Goal: Communication & Community: Answer question/provide support

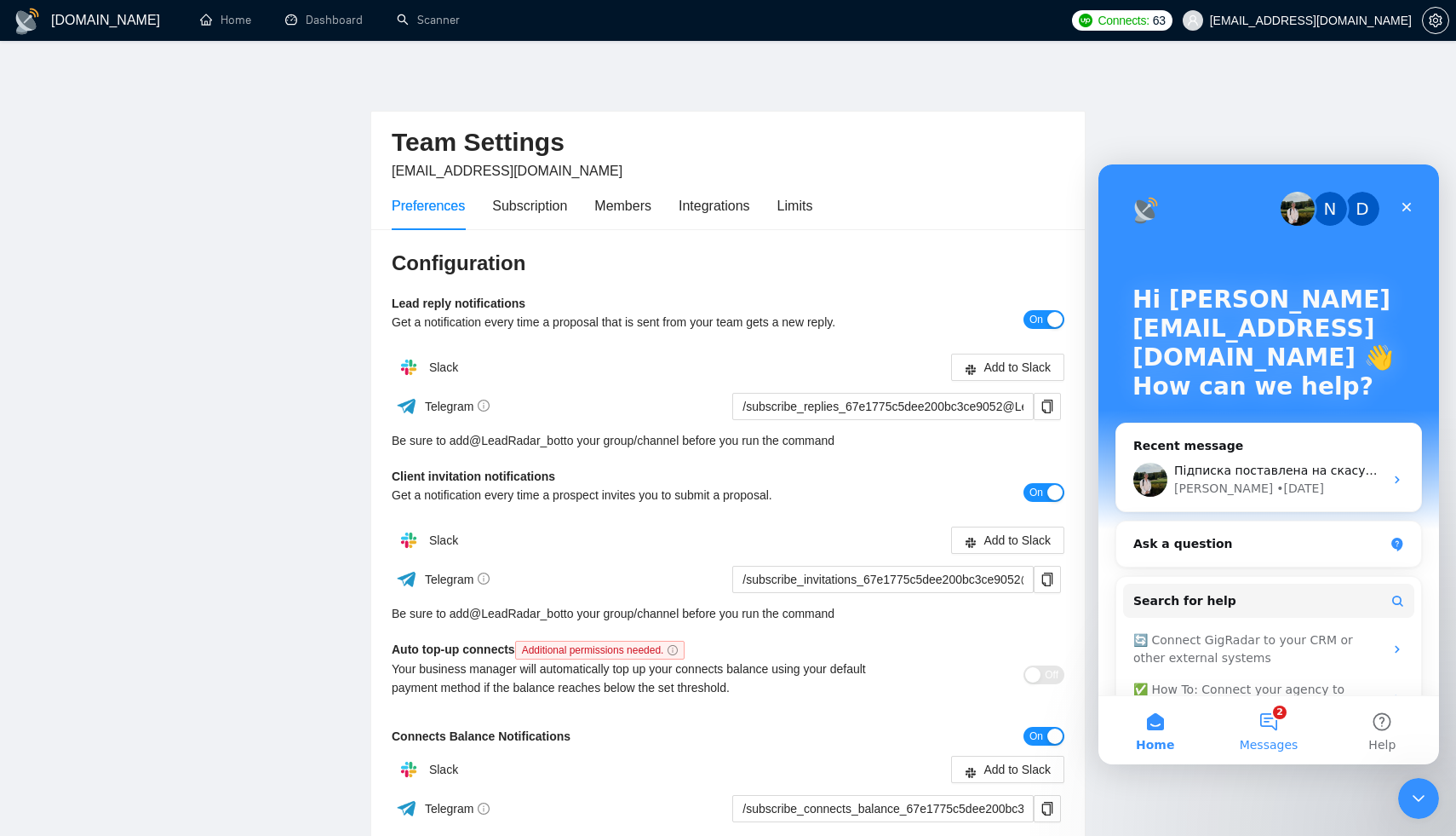
click at [1280, 743] on span "Messages" at bounding box center [1269, 745] width 59 height 12
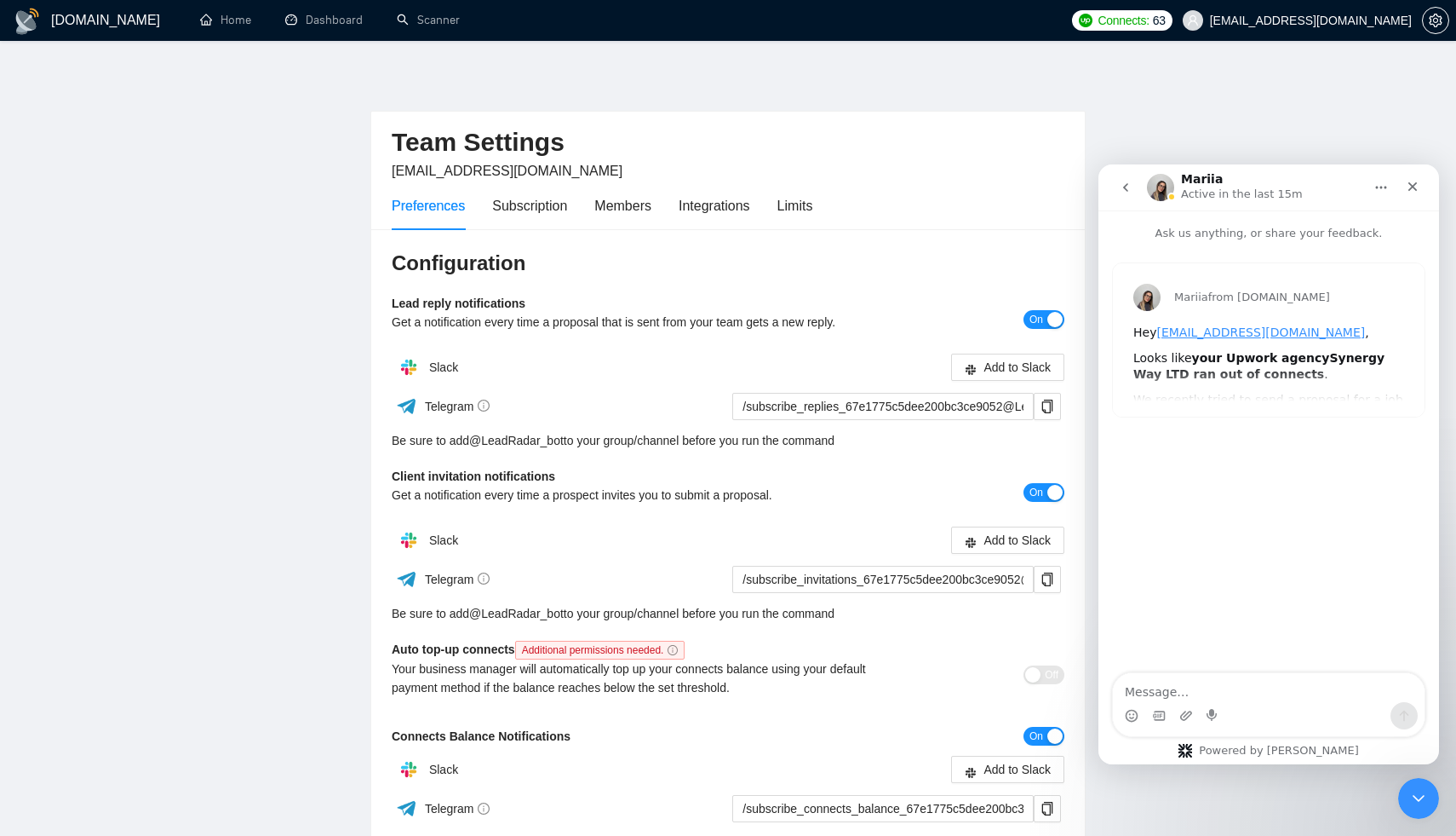
click at [1117, 187] on button "go back" at bounding box center [1125, 187] width 32 height 32
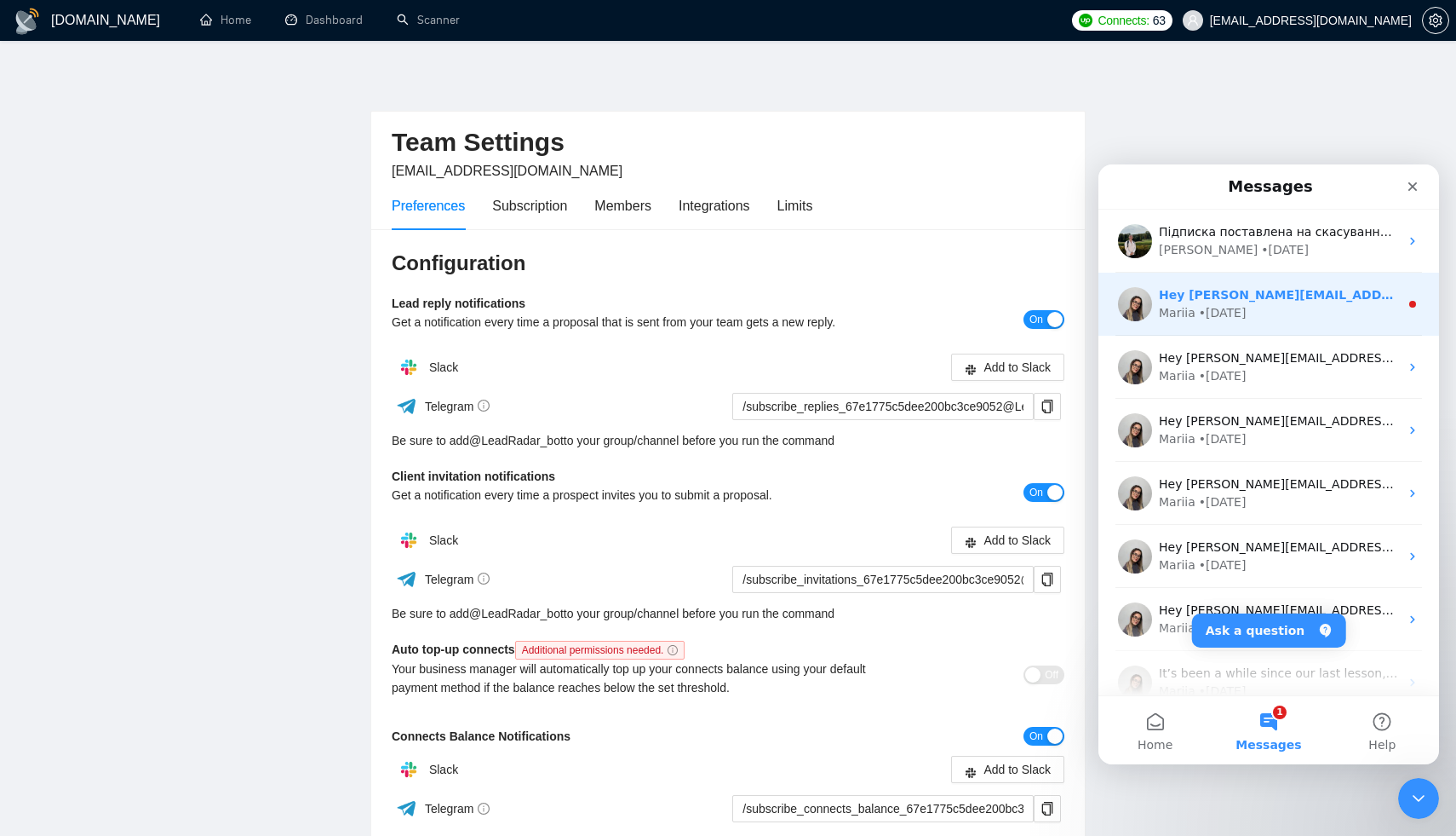
click at [1201, 307] on div "• [DATE]" at bounding box center [1223, 313] width 48 height 18
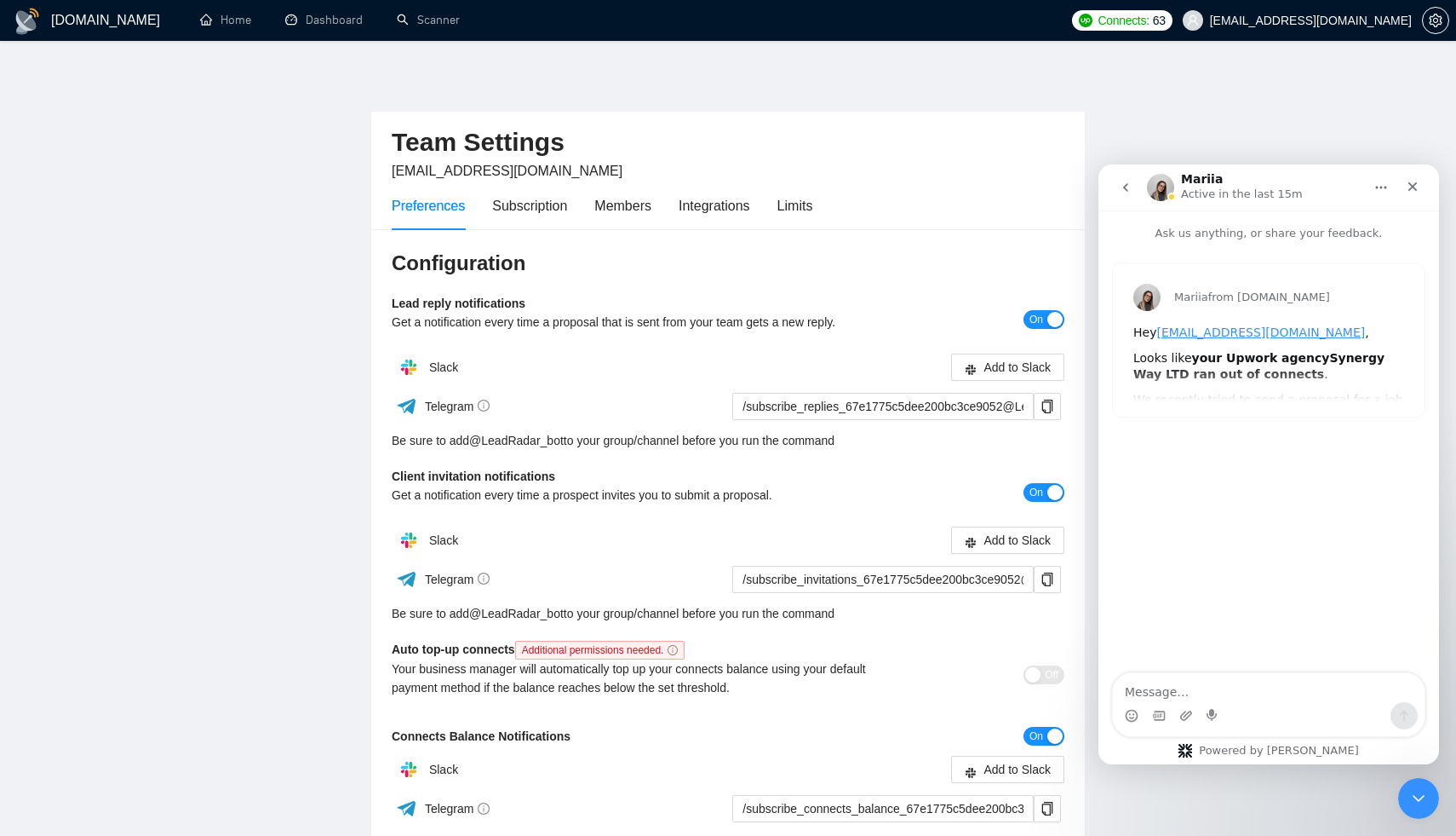
click at [1124, 184] on icon "go back" at bounding box center [1125, 187] width 14 height 14
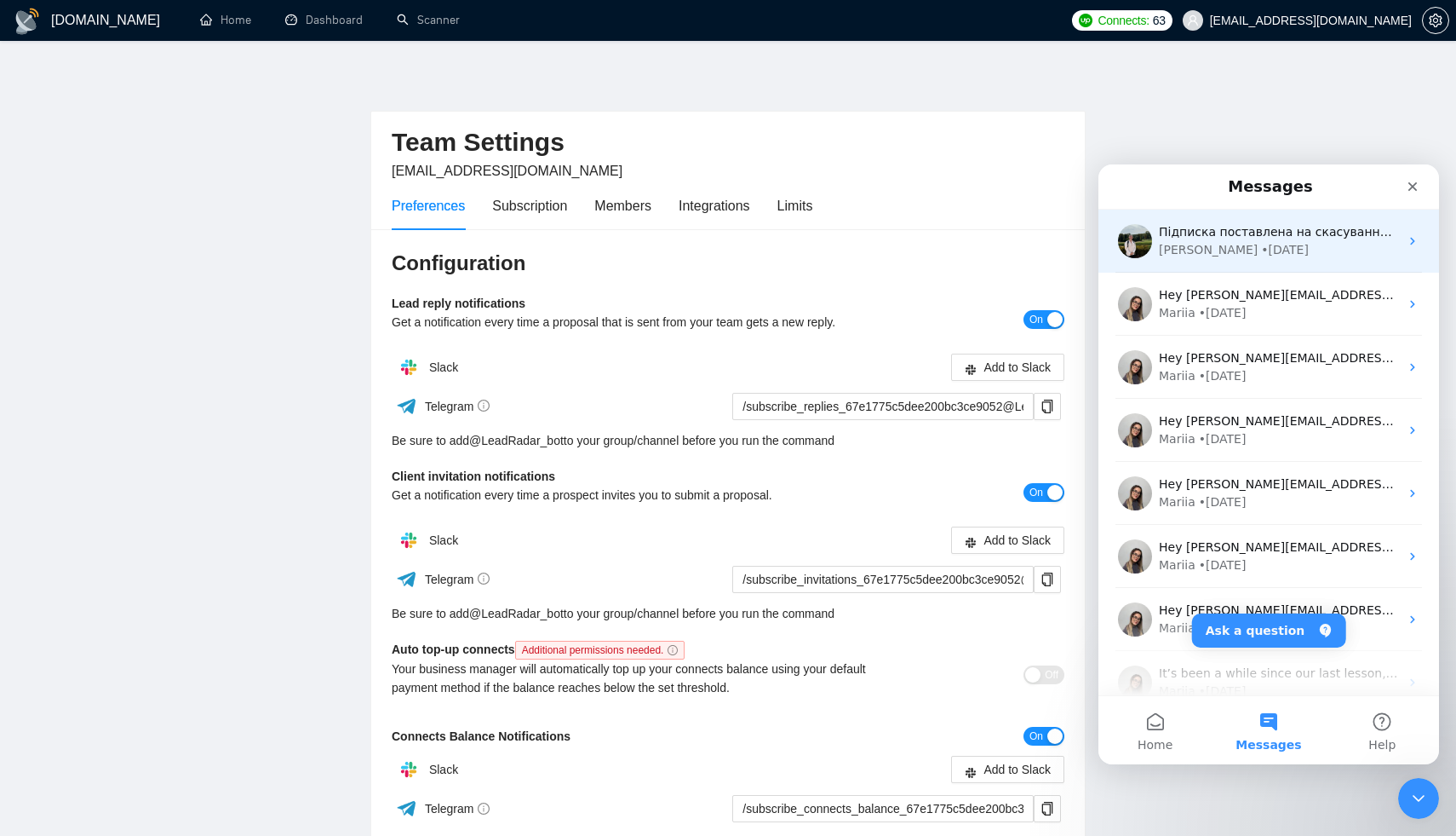
click at [1261, 258] on div "• [DATE]" at bounding box center [1285, 250] width 48 height 18
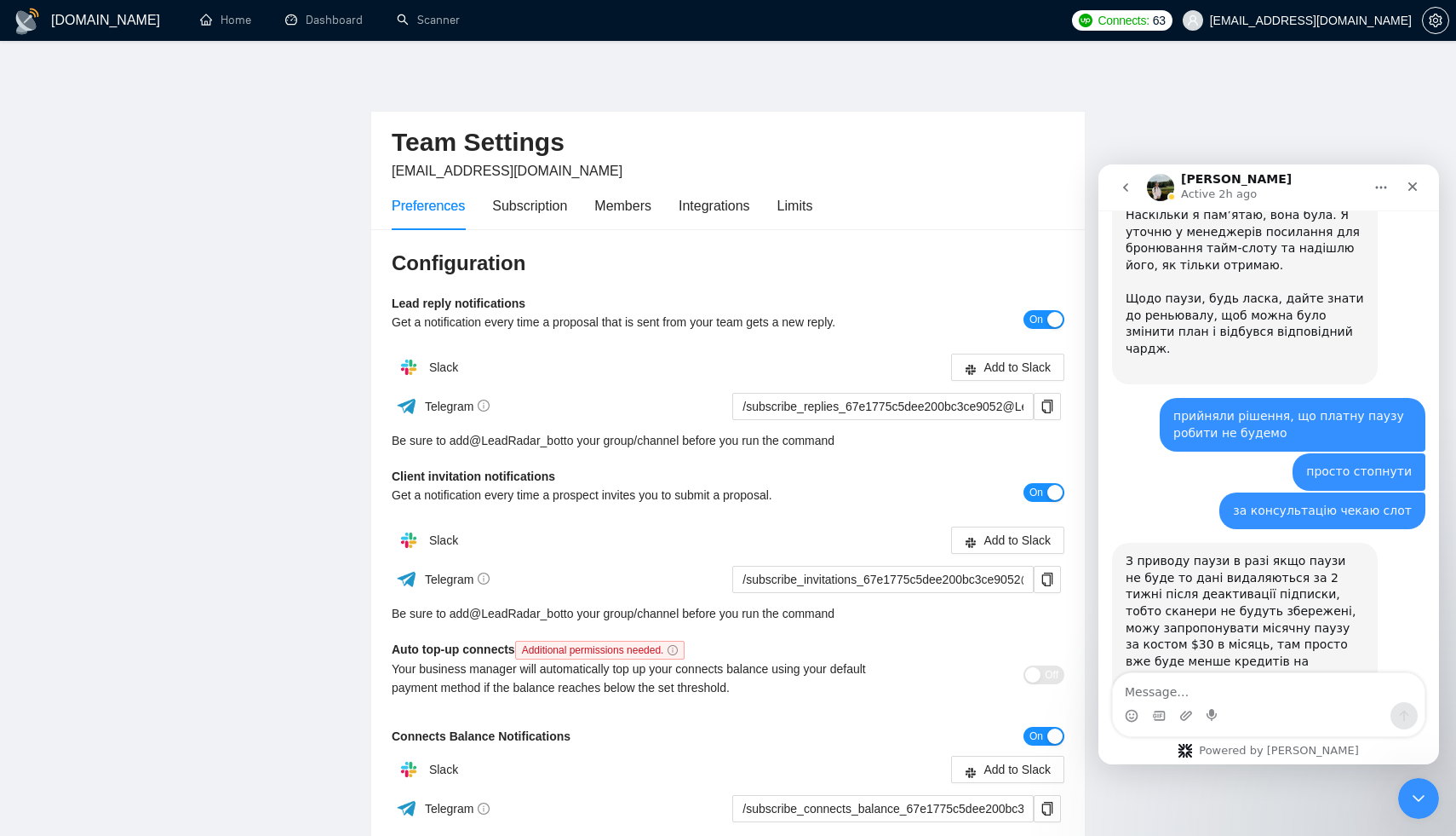
scroll to position [4039, 0]
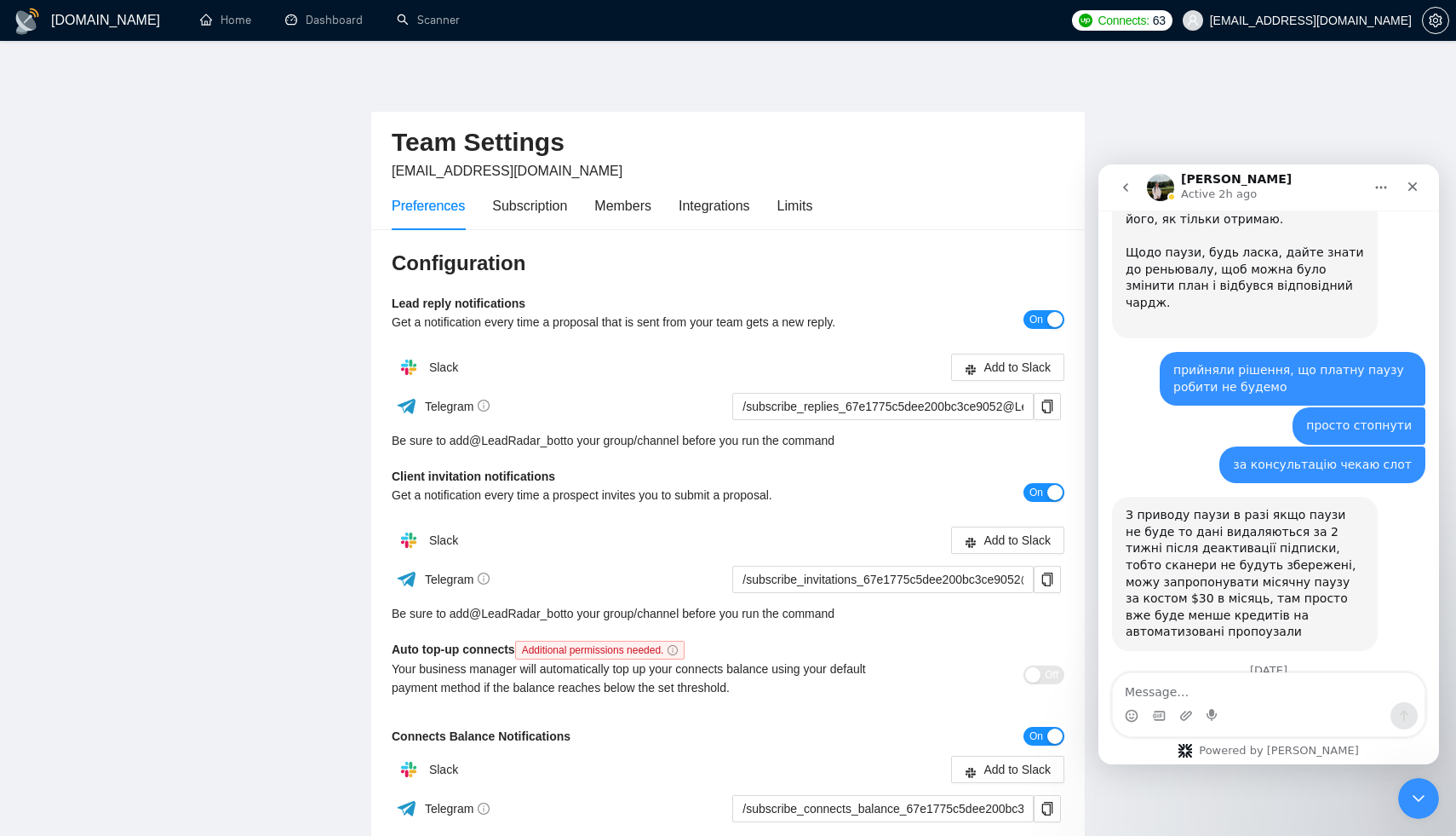
drag, startPoint x: 1126, startPoint y: 550, endPoint x: 1282, endPoint y: 621, distance: 171.4
copy div "Також надаю лінку де можна забронювати дзвінок з [PERSON_NAME]: [URL][DOMAIN_NA…"
click at [1115, 194] on button "go back" at bounding box center [1125, 187] width 32 height 32
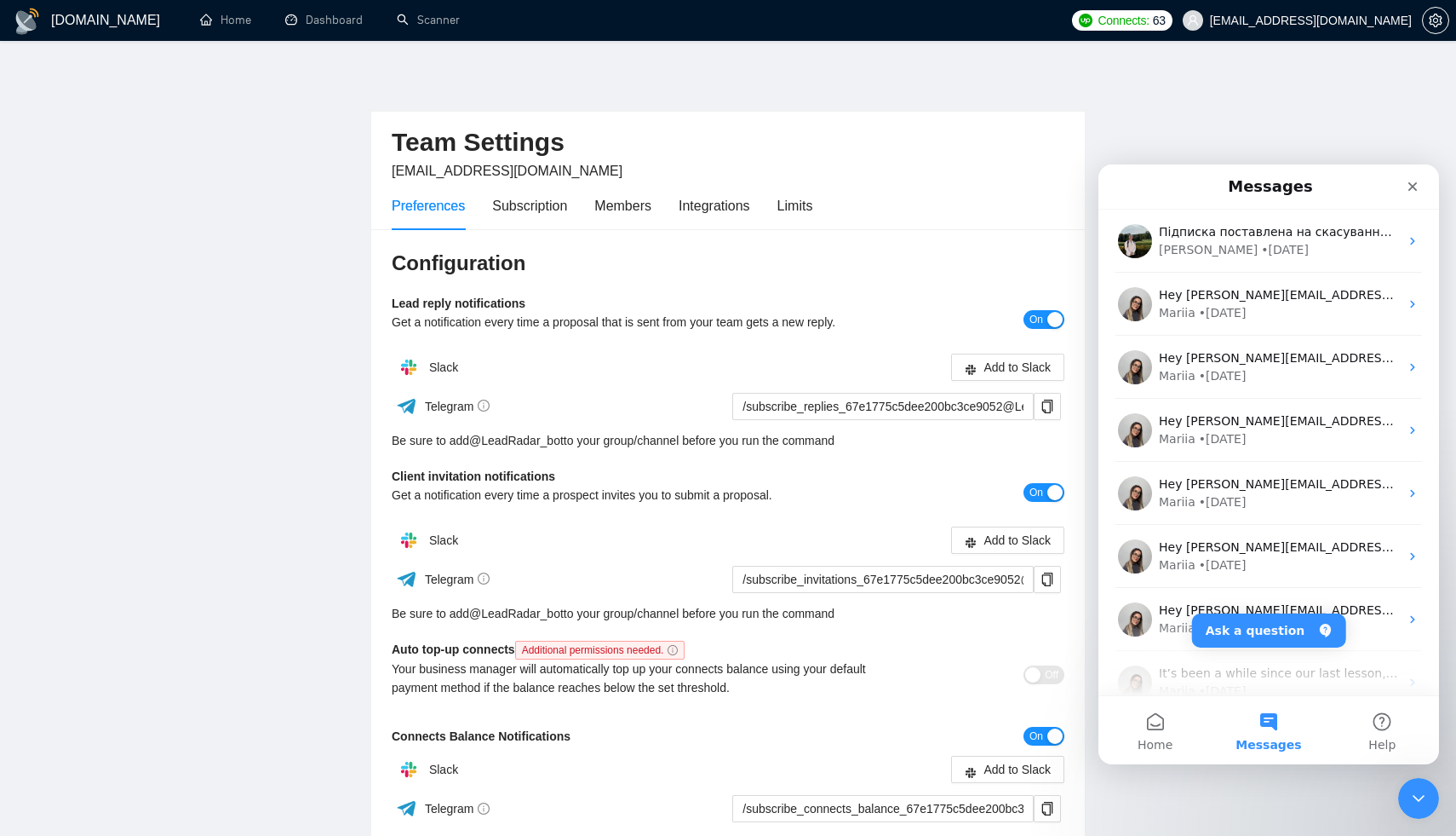
scroll to position [0, 0]
click at [1413, 184] on icon "Close" at bounding box center [1413, 187] width 14 height 14
